Goal: Task Accomplishment & Management: Use online tool/utility

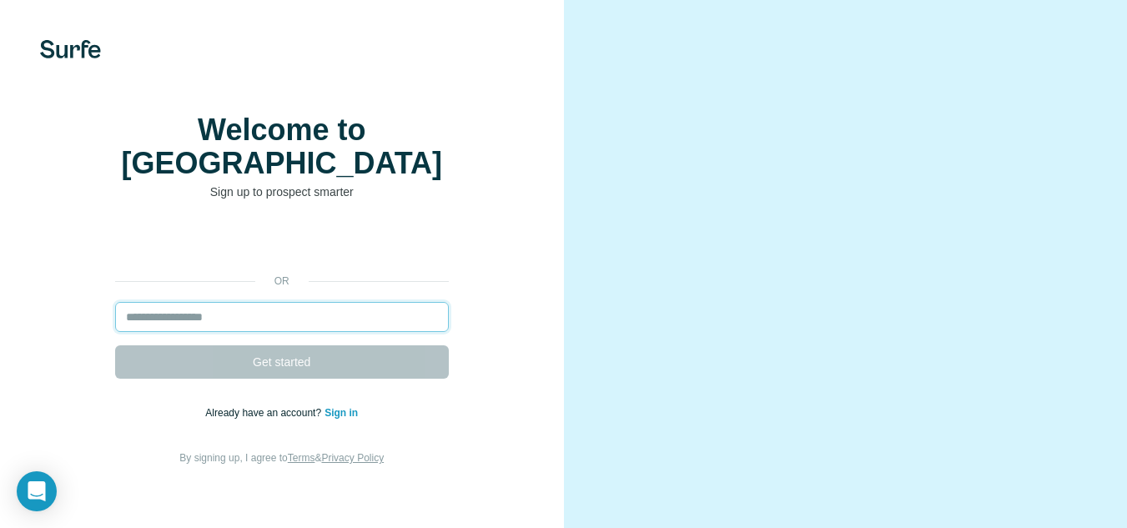
click at [213, 315] on input "email" at bounding box center [282, 317] width 334 height 30
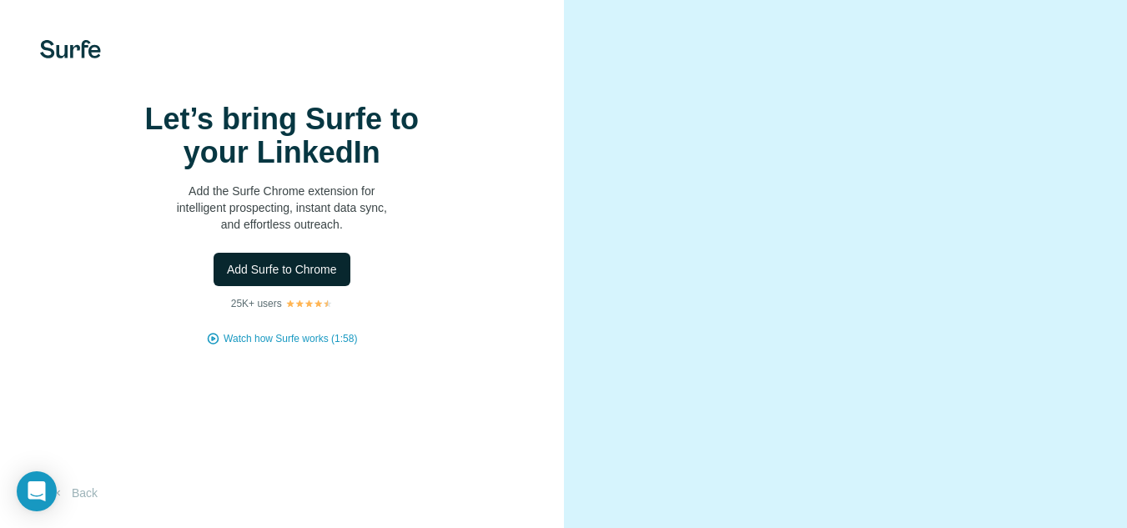
click at [287, 278] on span "Add Surfe to Chrome" at bounding box center [282, 269] width 110 height 17
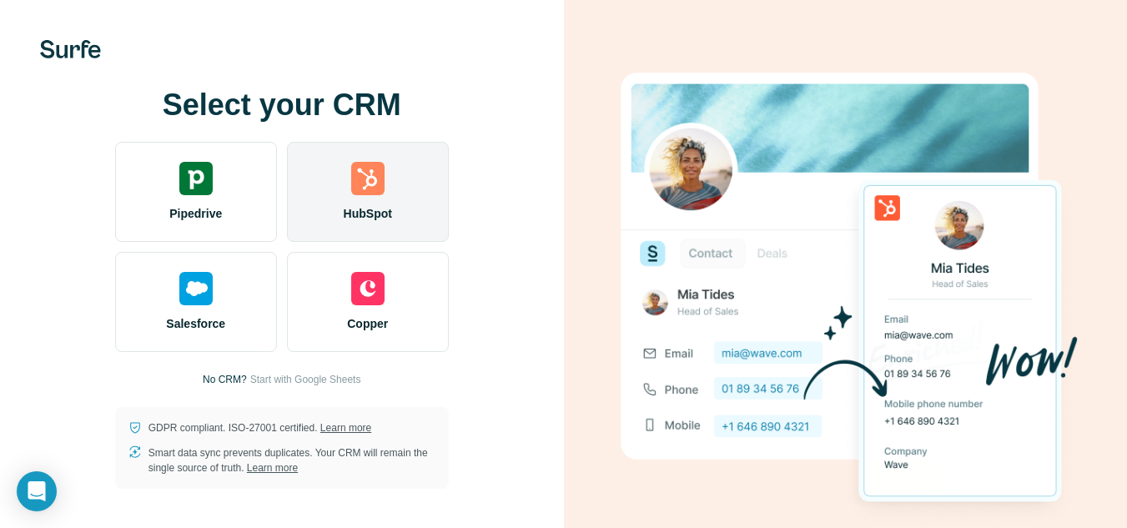
click at [351, 189] on img at bounding box center [367, 178] width 33 height 33
